Goal: Download file/media

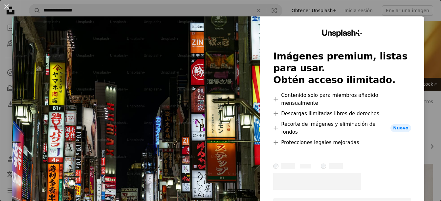
scroll to position [657, 0]
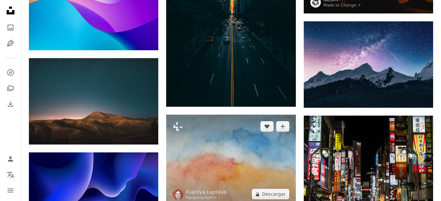
scroll to position [591, 0]
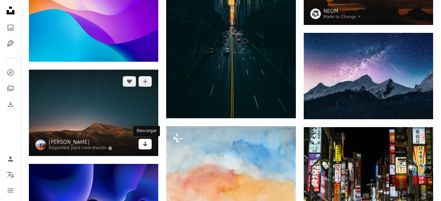
click at [145, 147] on icon "Arrow pointing down" at bounding box center [145, 144] width 5 height 8
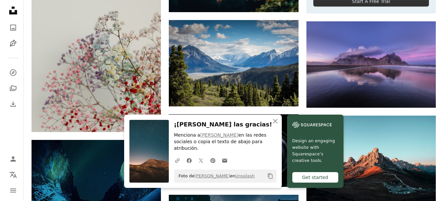
scroll to position [296, 0]
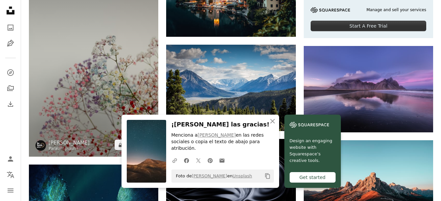
click at [107, 55] on img at bounding box center [93, 60] width 129 height 194
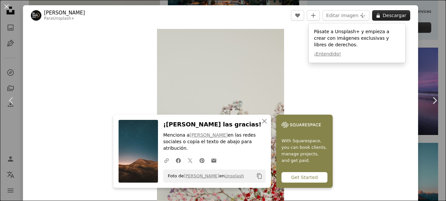
click at [389, 17] on button "A lock Descargar" at bounding box center [391, 15] width 38 height 11
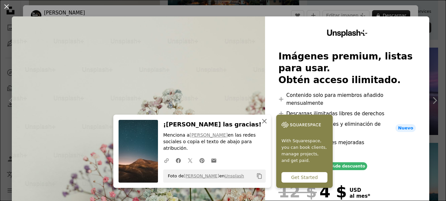
click at [263, 125] on icon "An X shape" at bounding box center [264, 121] width 8 height 8
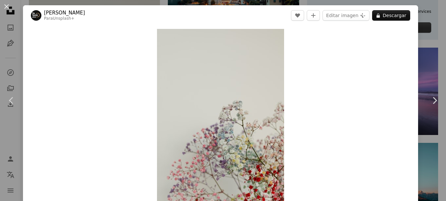
click at [7, 6] on button "An X shape" at bounding box center [7, 7] width 8 height 8
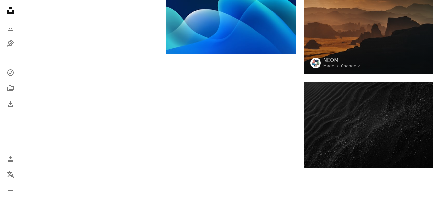
scroll to position [953, 0]
